Goal: Task Accomplishment & Management: Complete application form

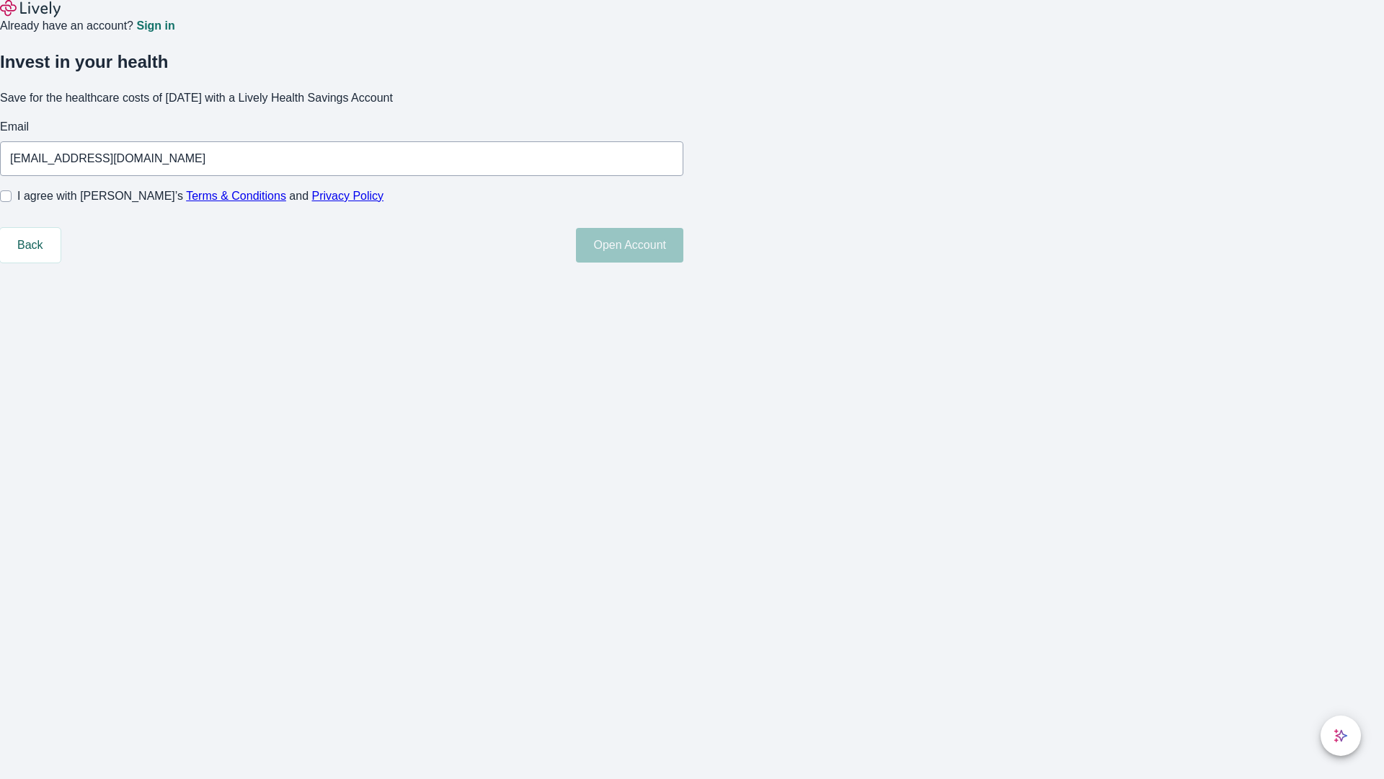
click at [12, 202] on input "I agree with Lively’s Terms & Conditions and Privacy Policy" at bounding box center [6, 196] width 12 height 12
checkbox input "true"
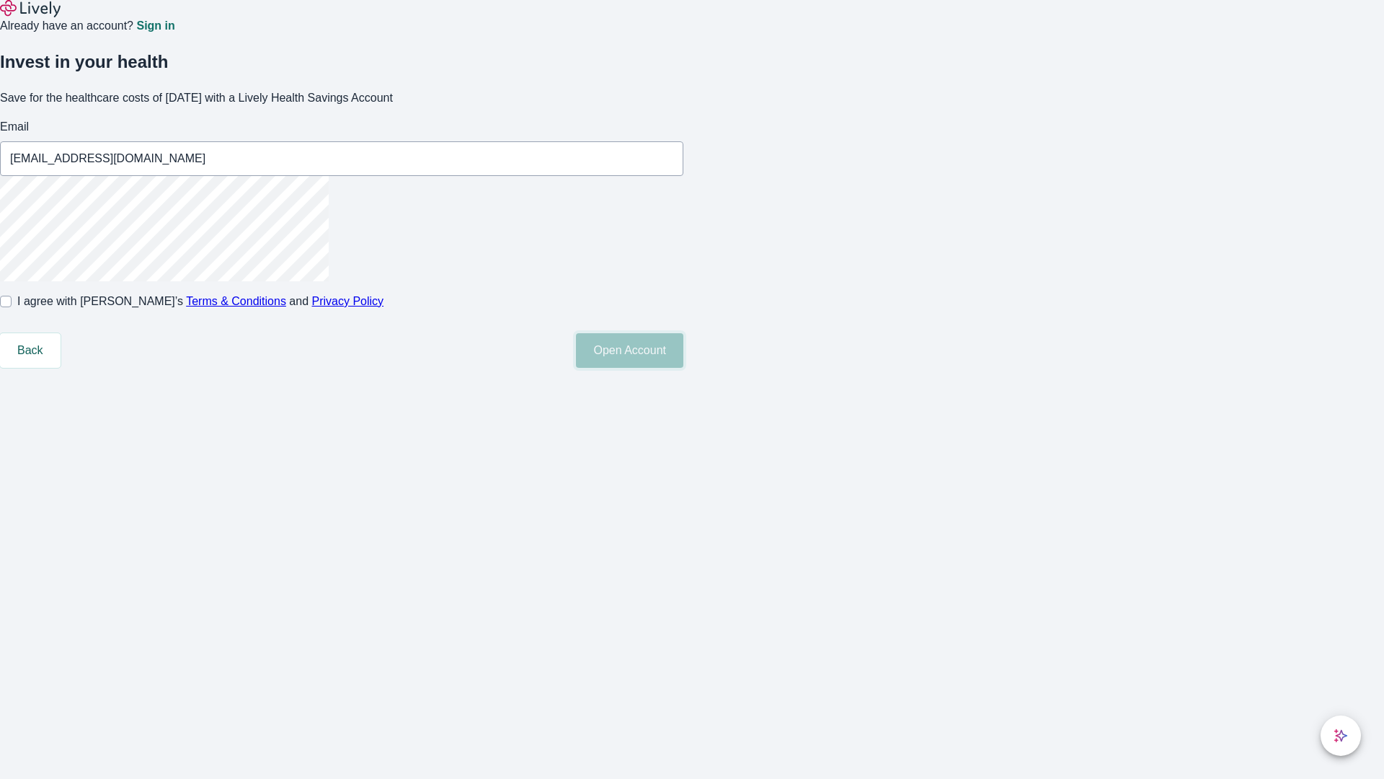
click at [684, 368] on button "Open Account" at bounding box center [629, 350] width 107 height 35
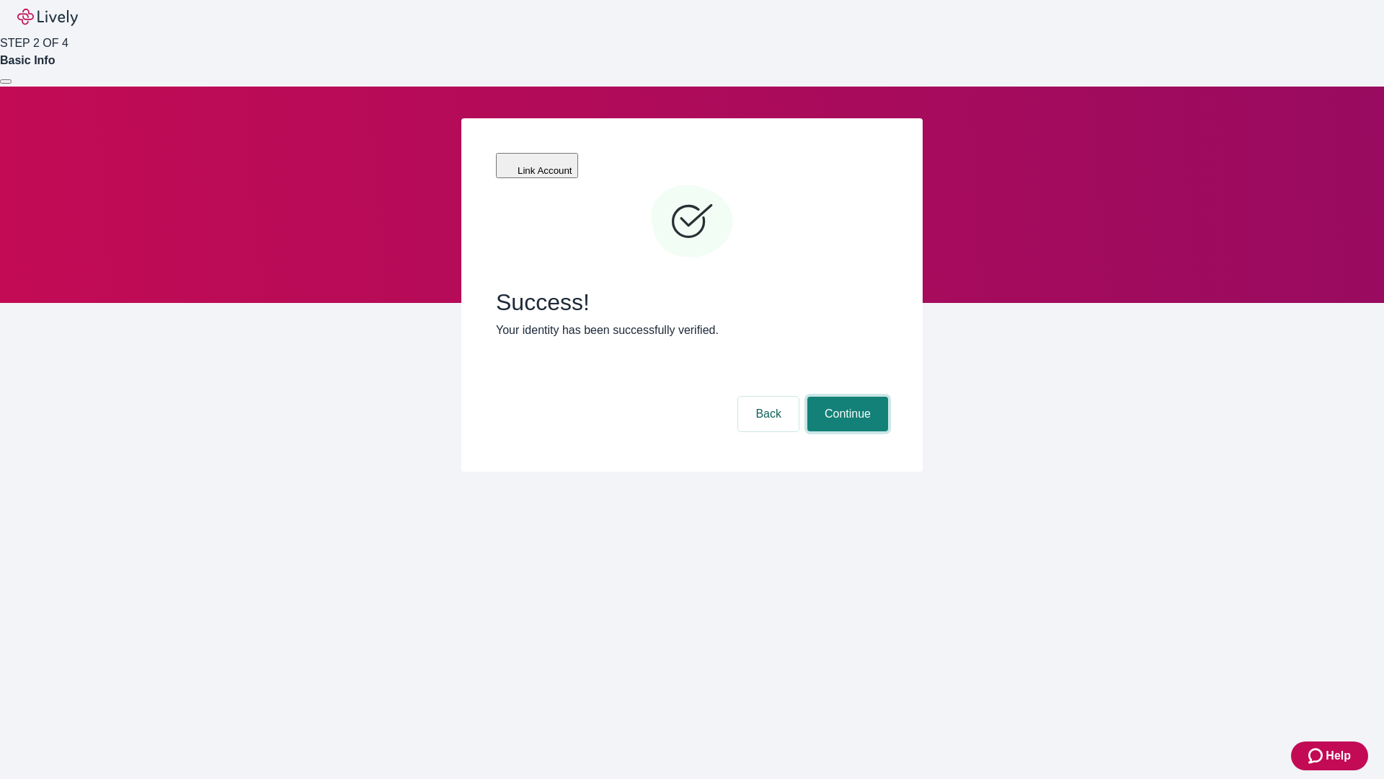
click at [846, 397] on button "Continue" at bounding box center [848, 414] width 81 height 35
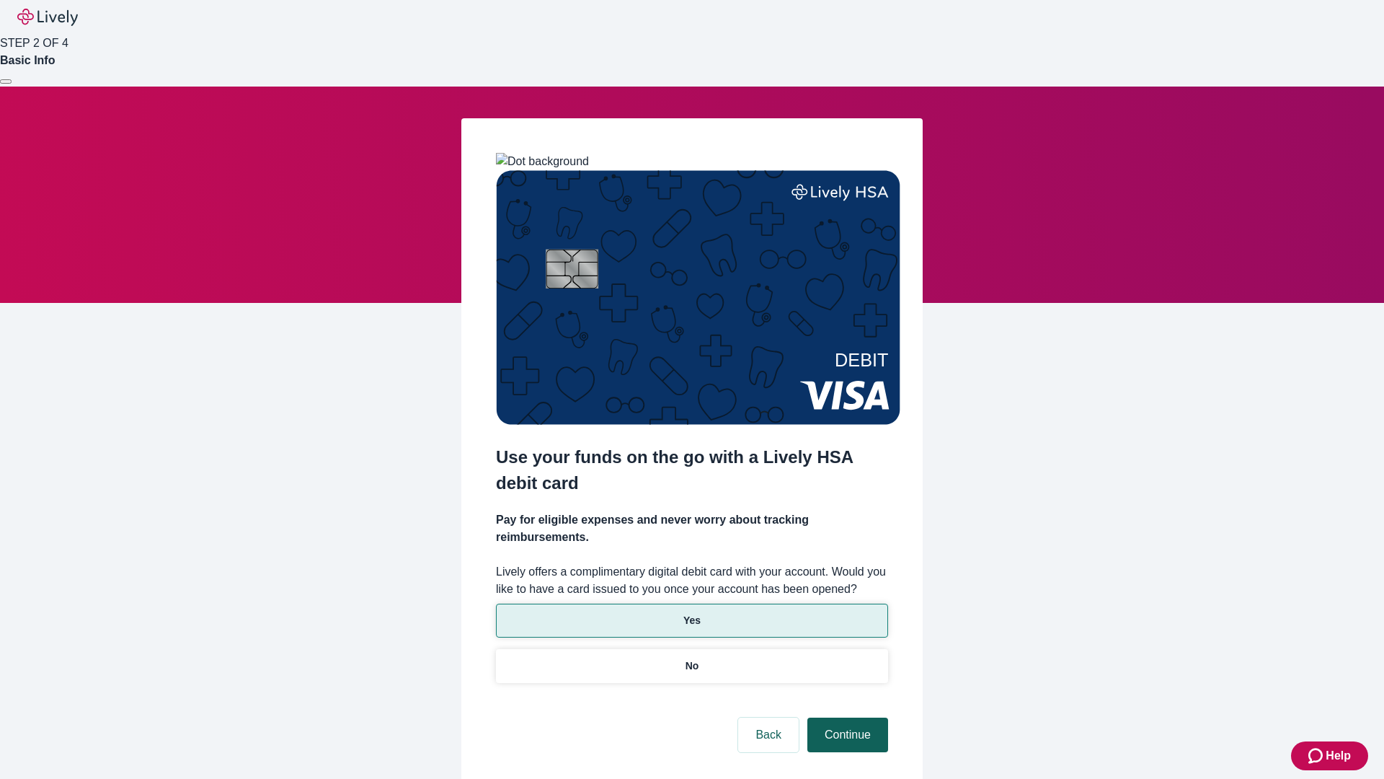
click at [692, 658] on p "No" at bounding box center [693, 665] width 14 height 15
click at [846, 717] on button "Continue" at bounding box center [848, 734] width 81 height 35
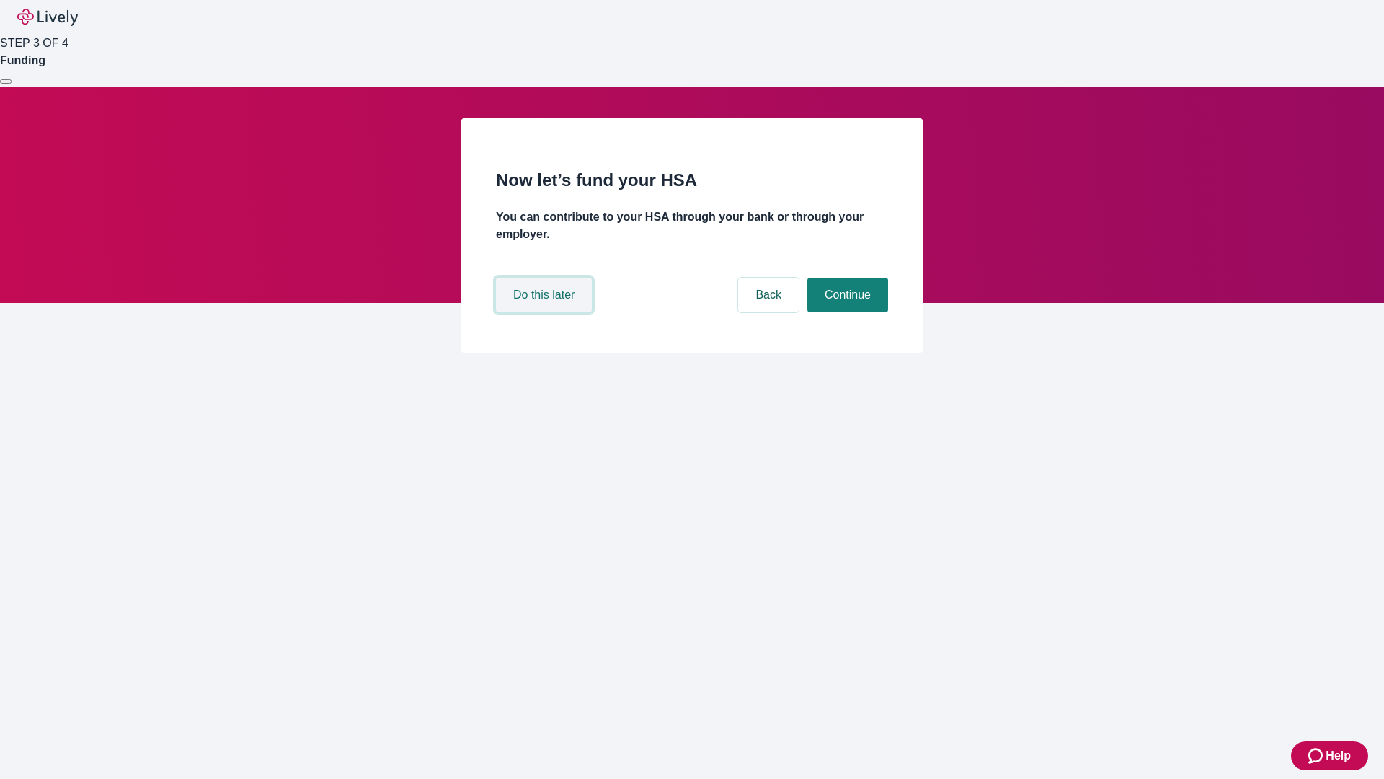
click at [546, 312] on button "Do this later" at bounding box center [544, 295] width 96 height 35
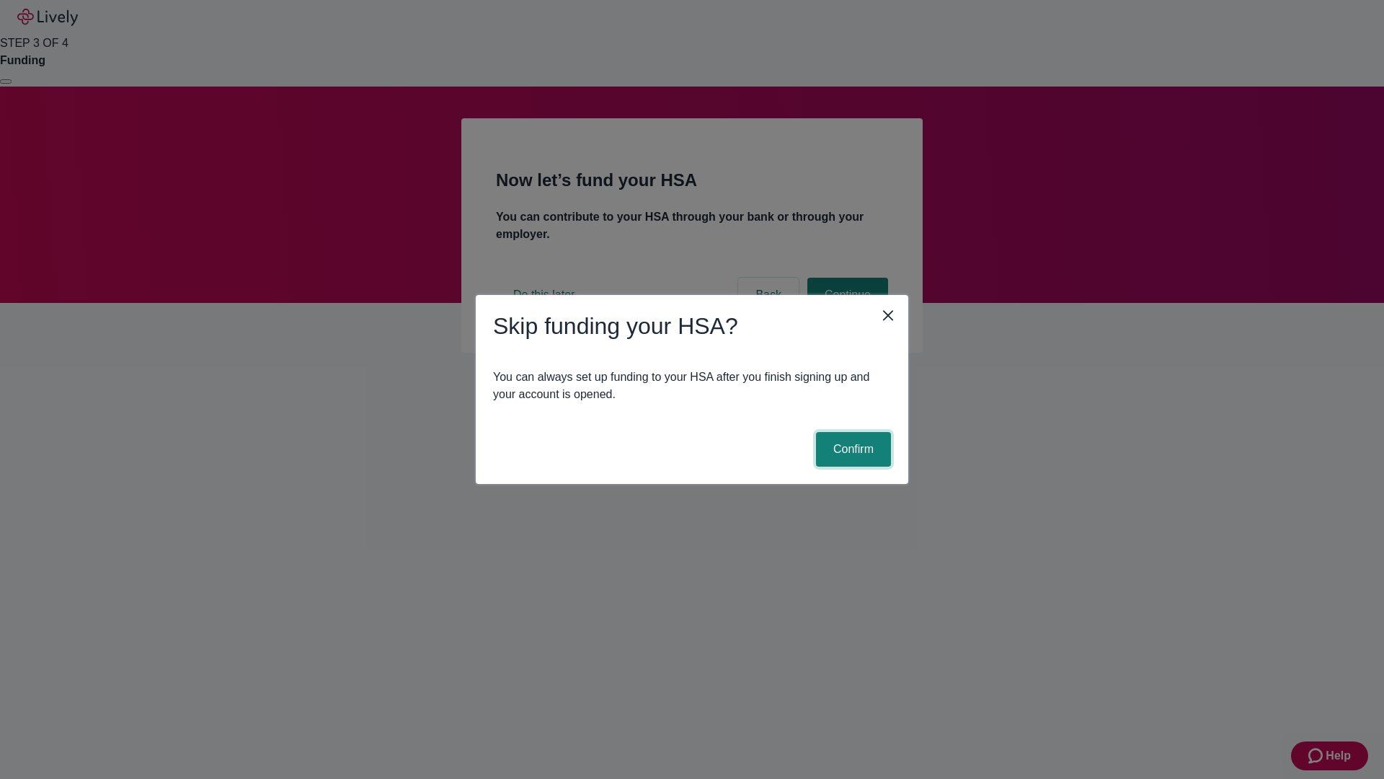
click at [852, 449] on button "Confirm" at bounding box center [853, 449] width 75 height 35
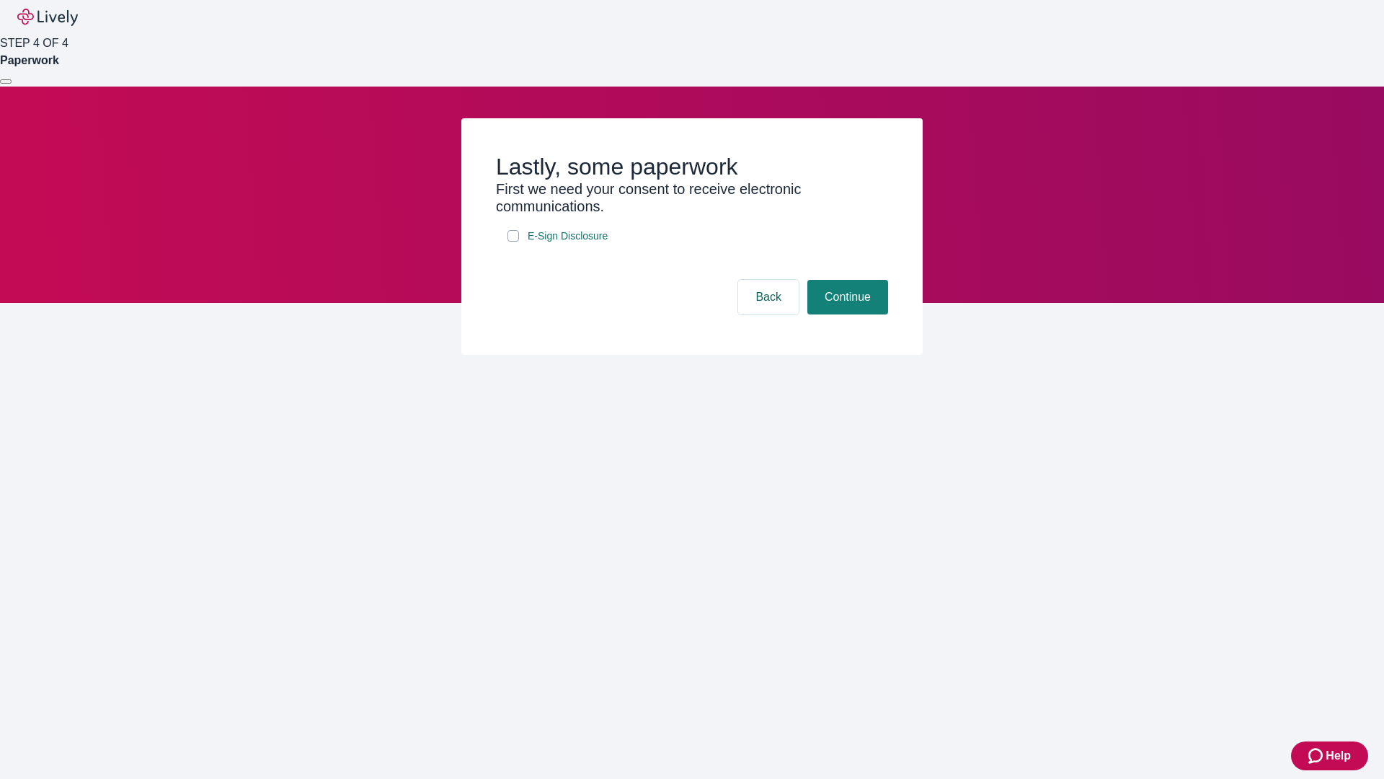
click at [513, 242] on input "E-Sign Disclosure" at bounding box center [514, 236] width 12 height 12
checkbox input "true"
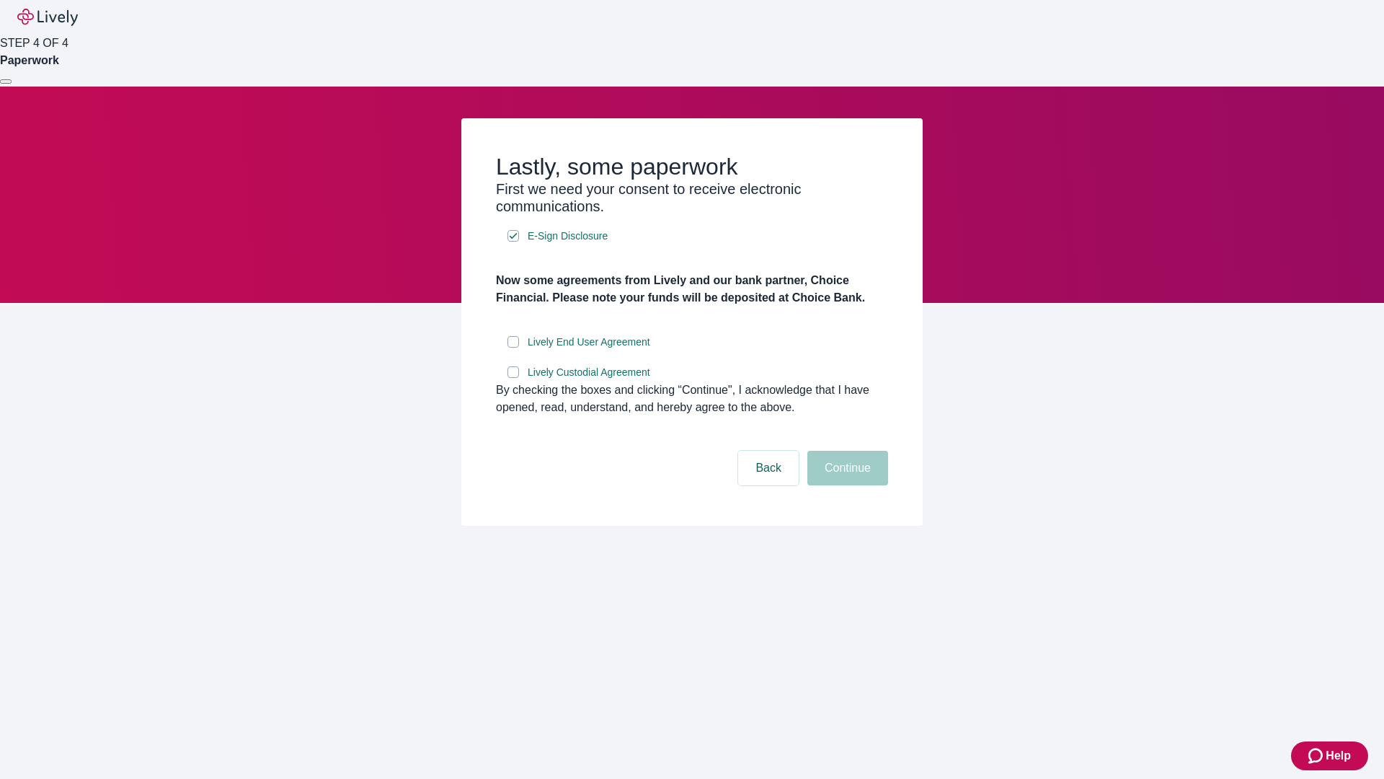
click at [513, 348] on input "Lively End User Agreement" at bounding box center [514, 342] width 12 height 12
checkbox input "true"
click at [513, 378] on input "Lively Custodial Agreement" at bounding box center [514, 372] width 12 height 12
checkbox input "true"
click at [846, 485] on button "Continue" at bounding box center [848, 468] width 81 height 35
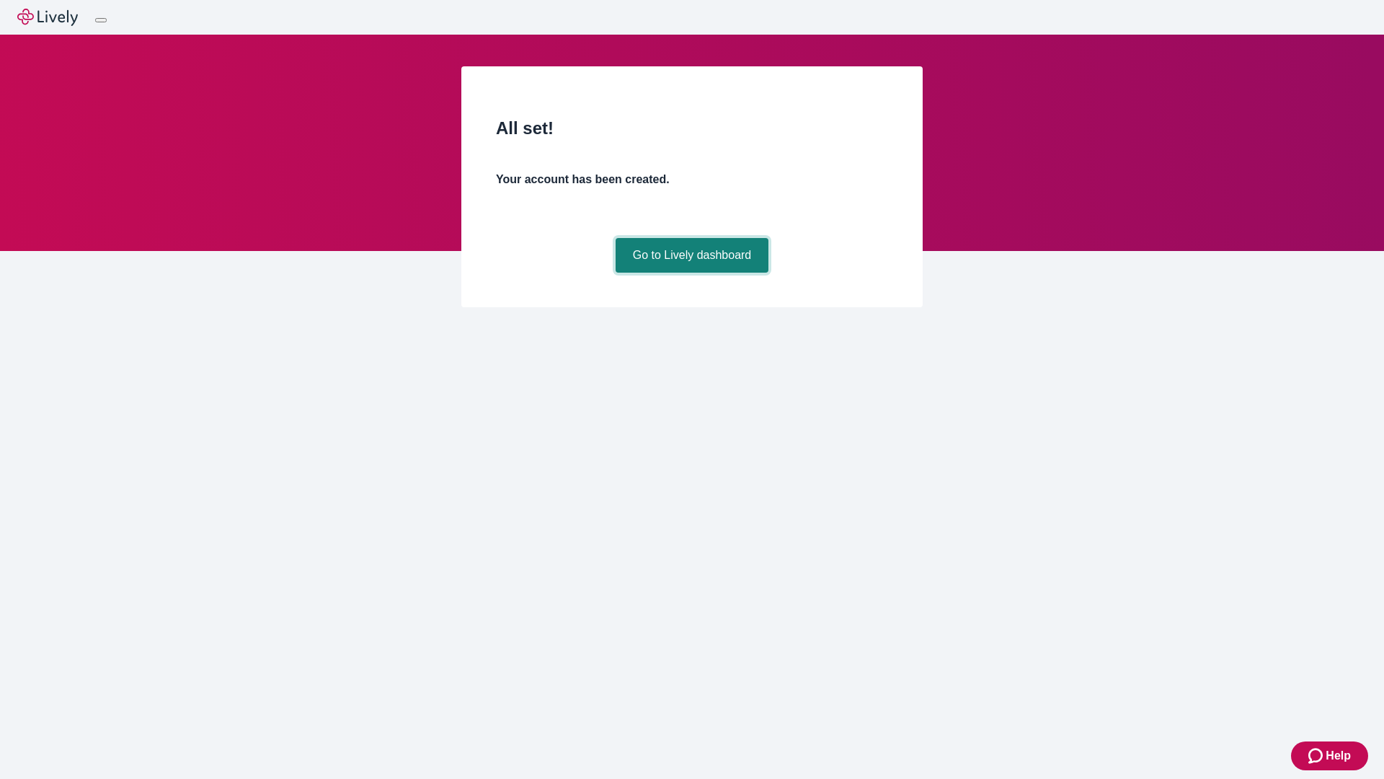
click at [692, 273] on link "Go to Lively dashboard" at bounding box center [693, 255] width 154 height 35
